Goal: Communication & Community: Connect with others

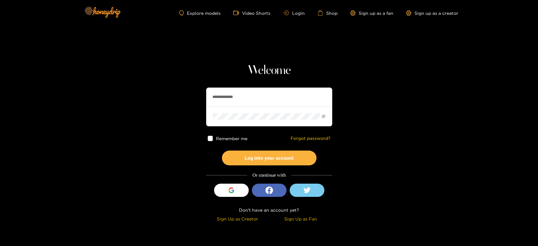
drag, startPoint x: 263, startPoint y: 97, endPoint x: 190, endPoint y: 86, distance: 73.6
click at [190, 86] on section "**********" at bounding box center [269, 112] width 538 height 224
paste input "text"
type input "*******"
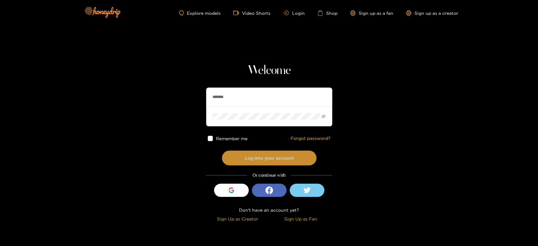
click at [257, 154] on button "Log into your account" at bounding box center [269, 158] width 94 height 15
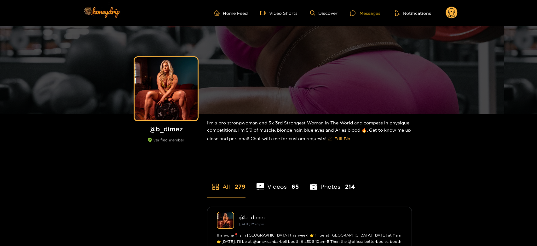
click at [367, 13] on div "Messages" at bounding box center [365, 12] width 30 height 7
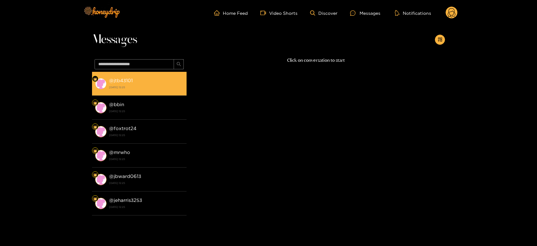
click at [138, 81] on div "@ jtb43101 [DATE] 12:25" at bounding box center [146, 84] width 74 height 14
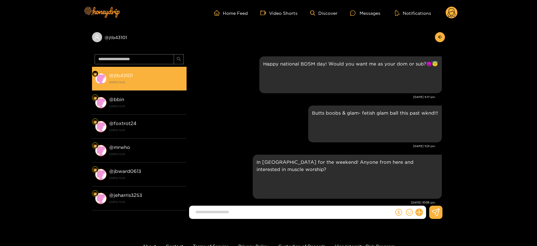
scroll to position [1253, 0]
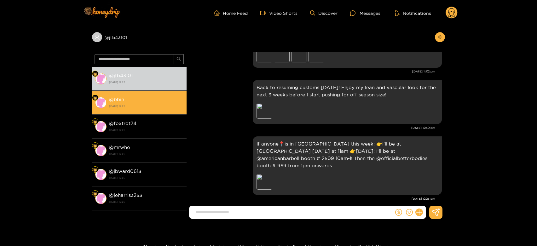
click at [127, 91] on li "@ bbin [DATE] 12:25" at bounding box center [139, 103] width 94 height 24
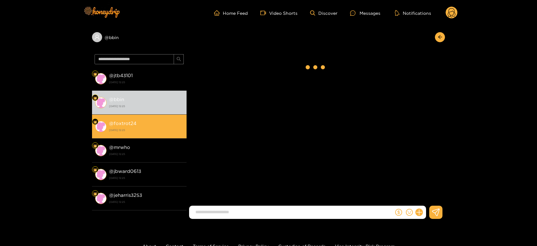
click at [122, 125] on strong "@ foxtrot24" at bounding box center [122, 123] width 27 height 5
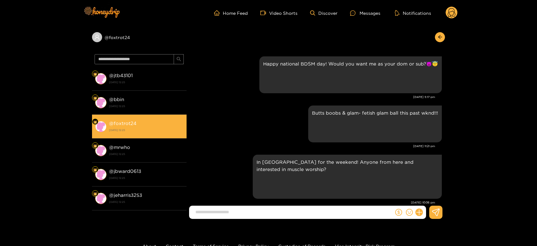
scroll to position [1253, 0]
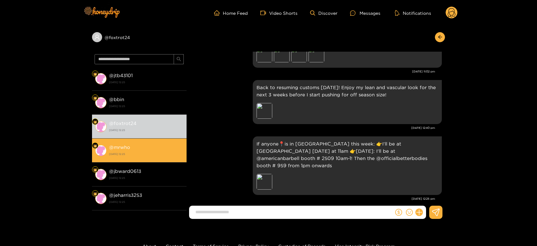
click at [151, 142] on li "@ mrwho [DATE] 12:25" at bounding box center [139, 151] width 94 height 24
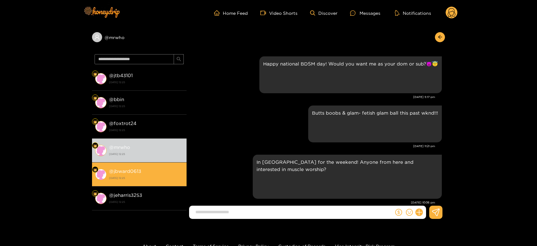
scroll to position [1253, 0]
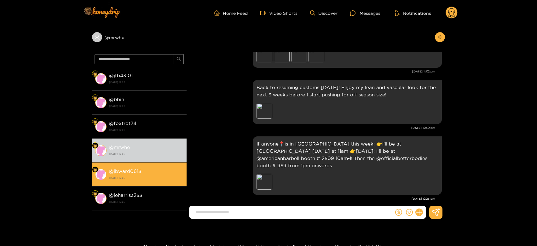
click at [149, 169] on div "@ jbward0613 [DATE] 12:25" at bounding box center [146, 174] width 74 height 14
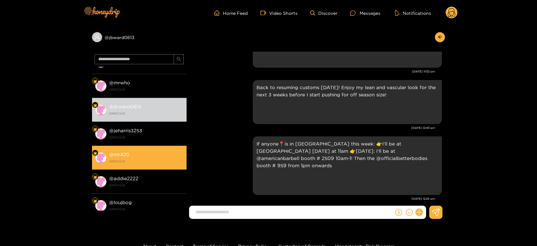
scroll to position [70, 0]
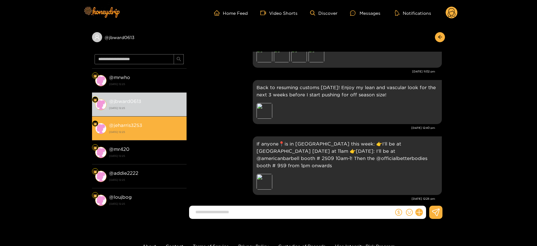
click at [163, 129] on strong "[DATE] 12:25" at bounding box center [146, 132] width 74 height 6
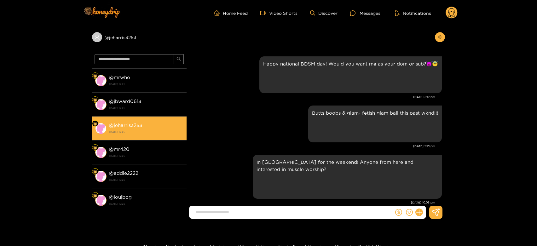
scroll to position [1253, 0]
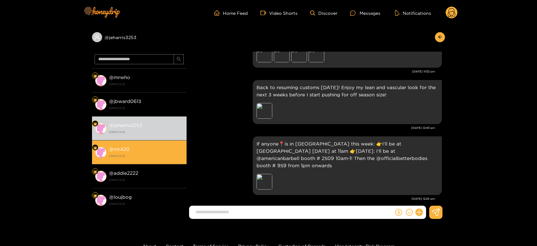
click at [135, 148] on div "@ mr420 [DATE] 12:25" at bounding box center [146, 152] width 74 height 14
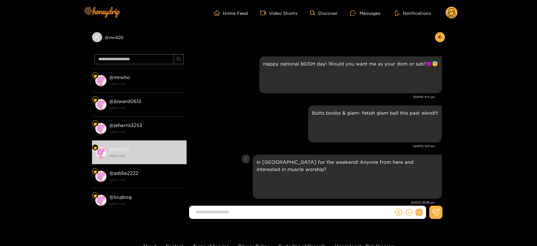
scroll to position [1253, 0]
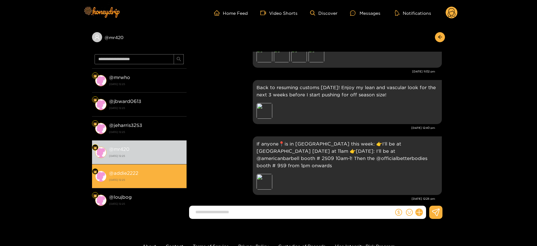
click at [169, 179] on strong "[DATE] 12:25" at bounding box center [146, 180] width 74 height 6
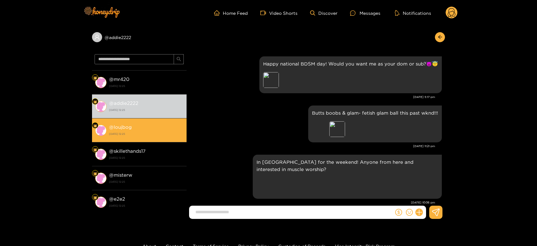
scroll to position [1253, 0]
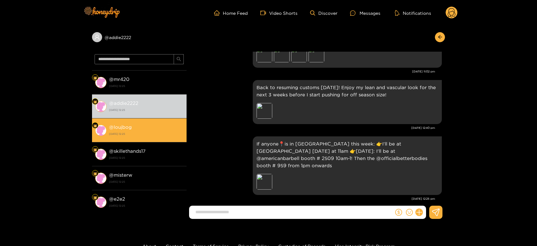
click at [152, 135] on strong "[DATE] 12:25" at bounding box center [146, 134] width 74 height 6
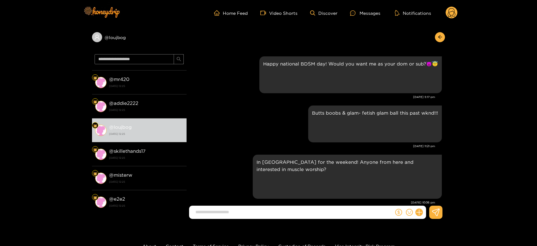
scroll to position [1253, 0]
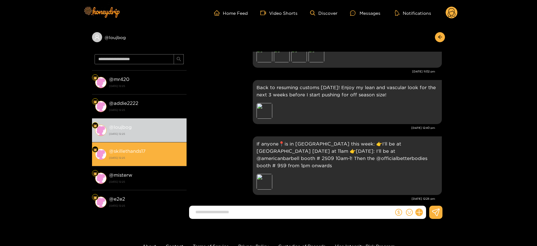
click at [158, 145] on li "@ skillethands17 [DATE] 12:25" at bounding box center [139, 154] width 94 height 24
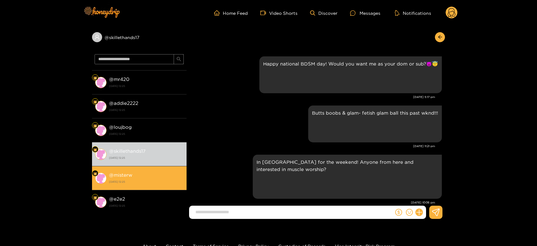
scroll to position [1253, 0]
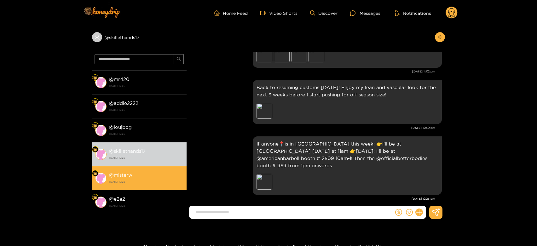
click at [146, 179] on strong "[DATE] 12:25" at bounding box center [146, 182] width 74 height 6
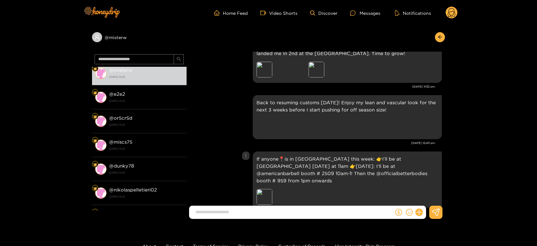
scroll to position [1142, 0]
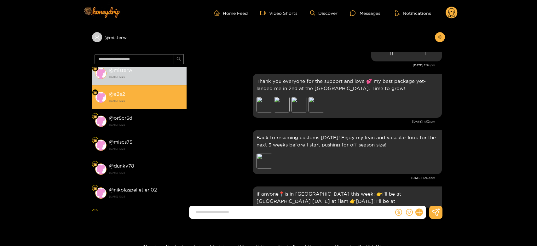
click at [155, 108] on li "@ e2e2 [DATE] 12:25" at bounding box center [139, 97] width 94 height 24
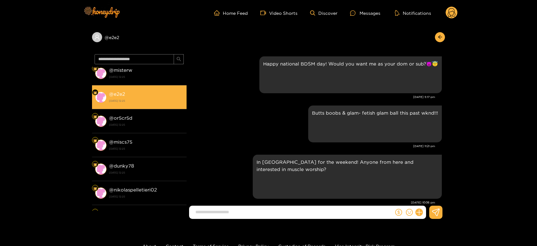
scroll to position [1253, 0]
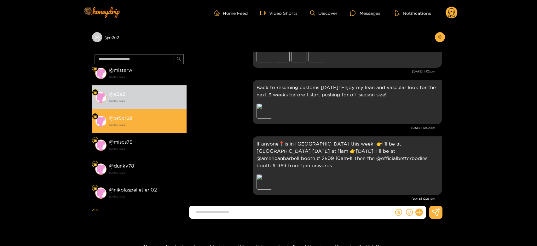
click at [153, 114] on div "@ or5cr5d [DATE] 12:25" at bounding box center [146, 121] width 74 height 14
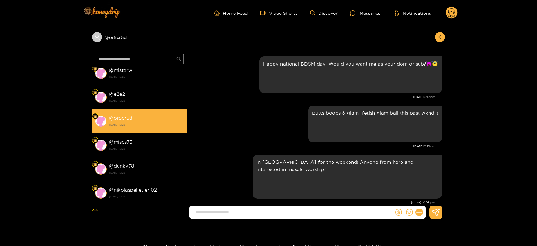
scroll to position [1253, 0]
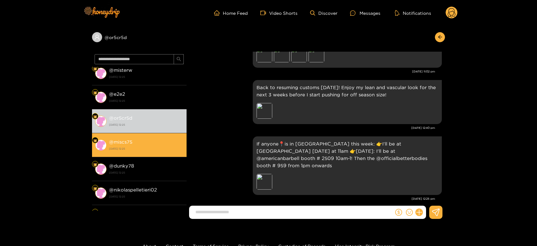
click at [139, 140] on div "@ miscs75 [DATE] 12:25" at bounding box center [146, 145] width 74 height 14
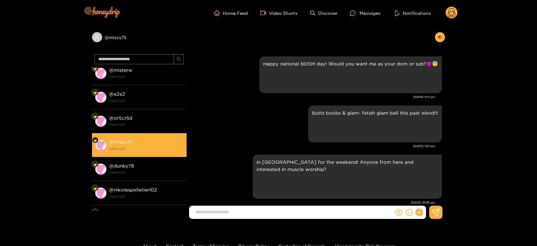
scroll to position [1253, 0]
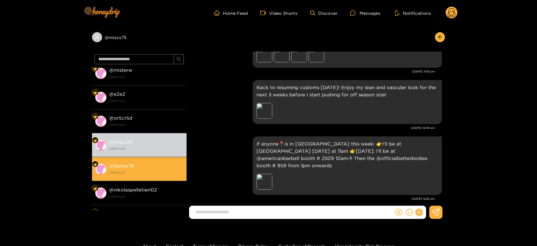
click at [127, 168] on div "@ dunky78 [DATE] 12:25" at bounding box center [146, 169] width 74 height 14
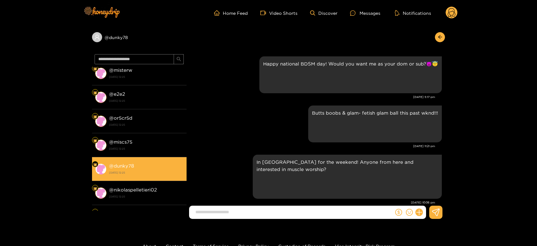
scroll to position [1253, 0]
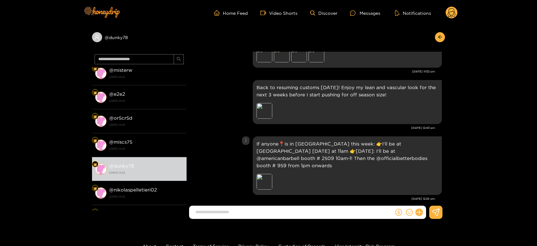
click at [225, 157] on div "If anyone📍is in [GEOGRAPHIC_DATA] this week: 👉I’ll be at [GEOGRAPHIC_DATA] [DAT…" at bounding box center [316, 166] width 252 height 62
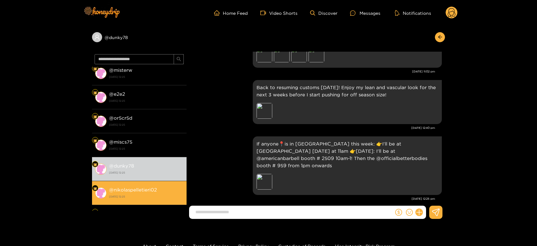
click at [117, 195] on strong "[DATE] 12:25" at bounding box center [146, 197] width 74 height 6
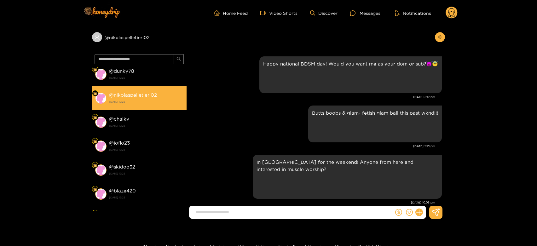
scroll to position [1253, 0]
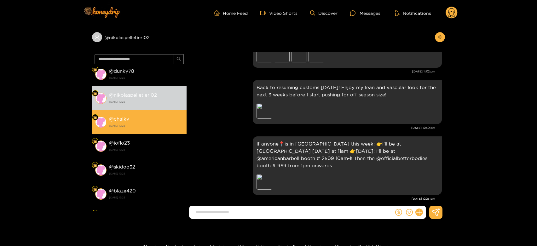
click at [159, 118] on div "@ chalky [DATE] 12:25" at bounding box center [146, 122] width 74 height 14
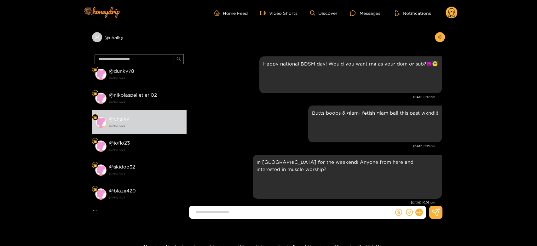
scroll to position [1253, 0]
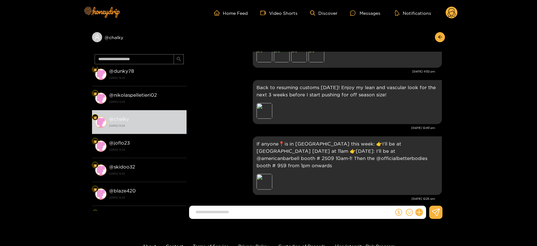
drag, startPoint x: 29, startPoint y: 85, endPoint x: 109, endPoint y: 46, distance: 88.7
click at [29, 85] on div "@ chalky @ jtb43101 [DATE] 12:25 @ bbin [DATE] 12:25 @ foxtrot24 [DATE] 12:25 @…" at bounding box center [268, 125] width 537 height 198
